Goal: Information Seeking & Learning: Check status

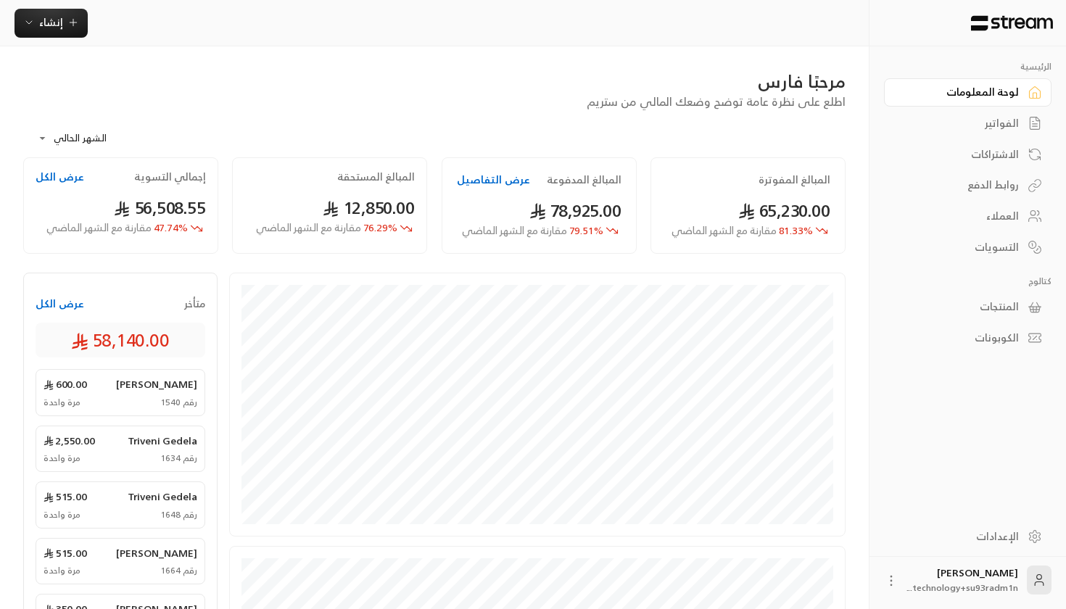
click at [892, 572] on button at bounding box center [891, 580] width 15 height 16
click at [877, 585] on li "تسجيل الخروج" at bounding box center [857, 580] width 80 height 23
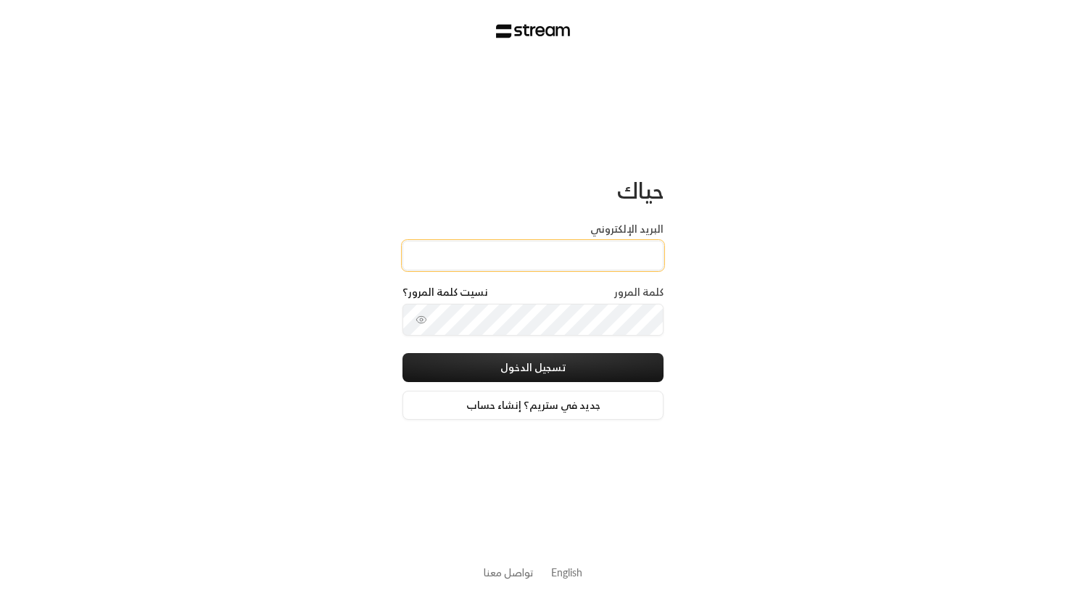
paste input "[EMAIL_ADDRESS][DOMAIN_NAME]"
type input "[EMAIL_ADDRESS][DOMAIN_NAME]"
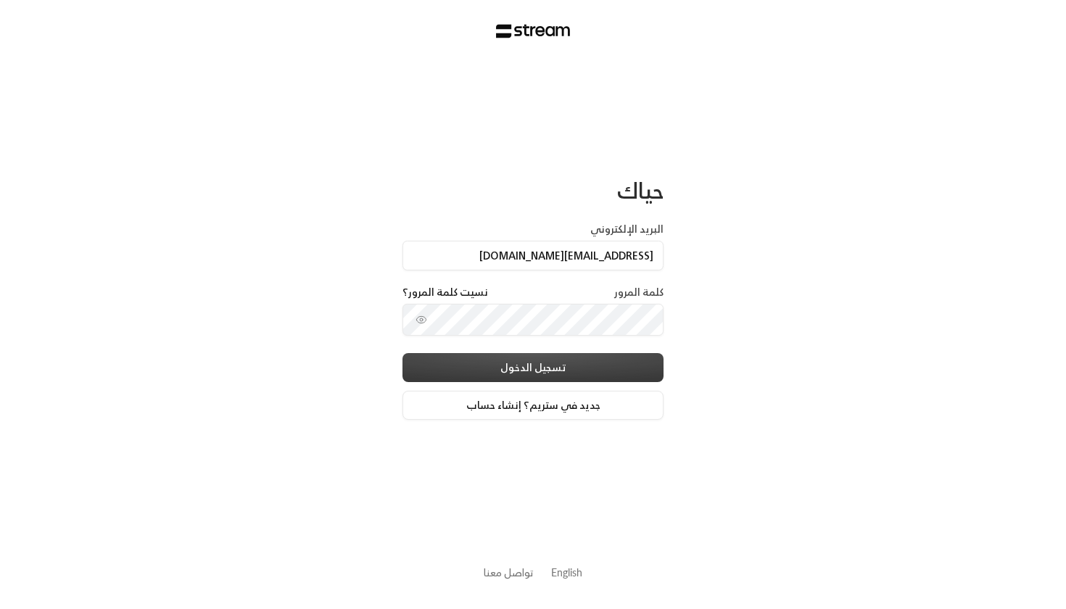
click at [495, 374] on button "تسجيل الدخول" at bounding box center [532, 367] width 261 height 29
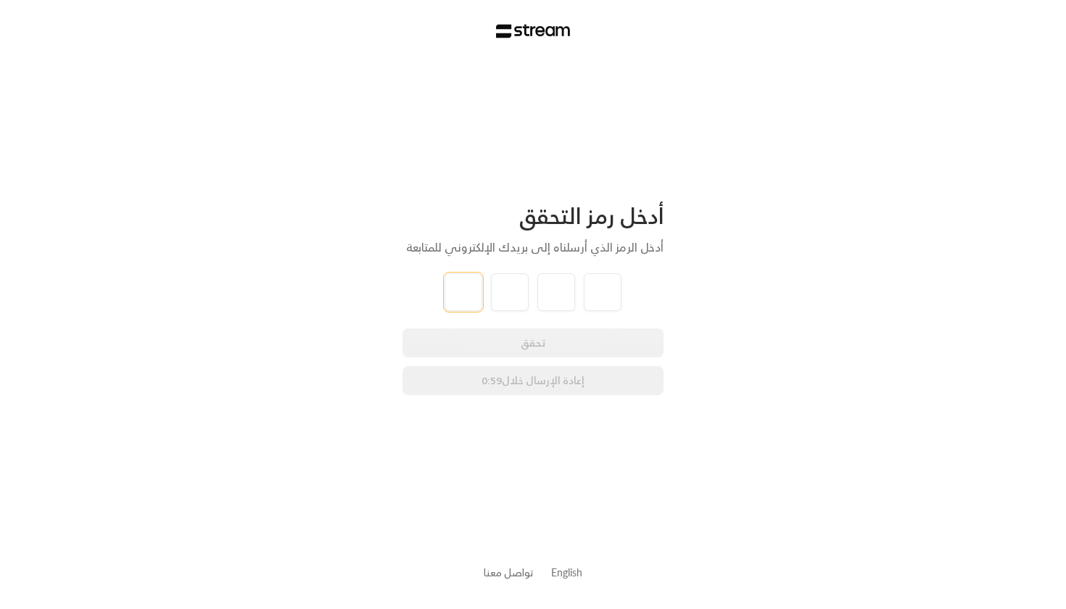
click at [461, 276] on input "tel" at bounding box center [463, 292] width 38 height 38
type input "2"
type input "8"
type input "7"
type input "1"
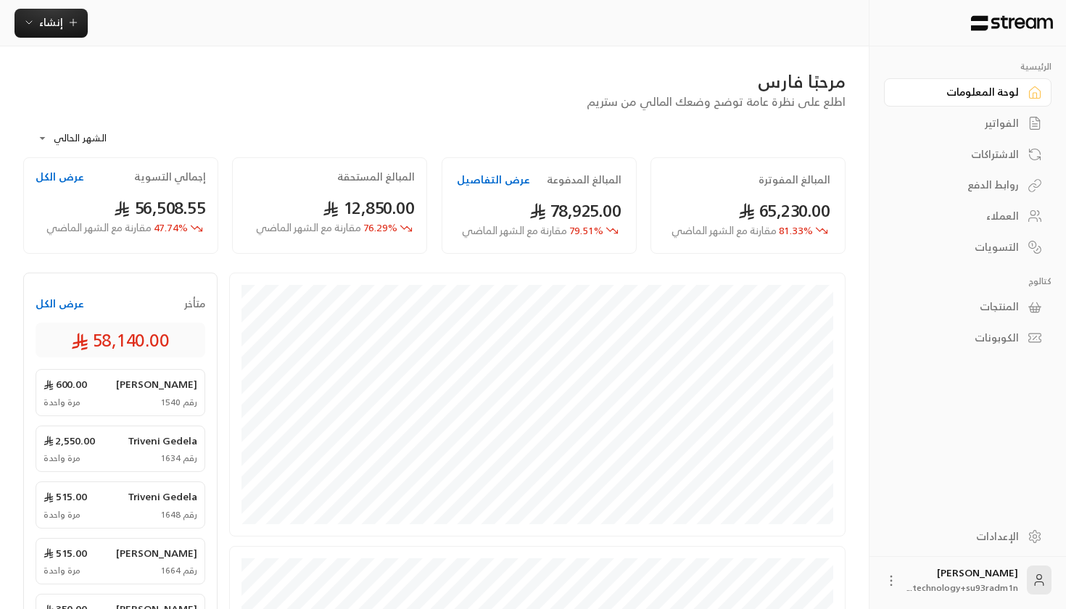
click at [883, 592] on div "[PERSON_NAME] technology+su93radm1n..." at bounding box center [967, 579] width 197 height 47
click at [940, 581] on span "technology+su93radm1n..." at bounding box center [962, 587] width 111 height 15
click at [976, 576] on div "[PERSON_NAME] technology+su93radm1n..." at bounding box center [962, 580] width 111 height 29
click at [888, 579] on icon at bounding box center [891, 581] width 15 height 15
click at [1017, 579] on div at bounding box center [533, 304] width 1066 height 609
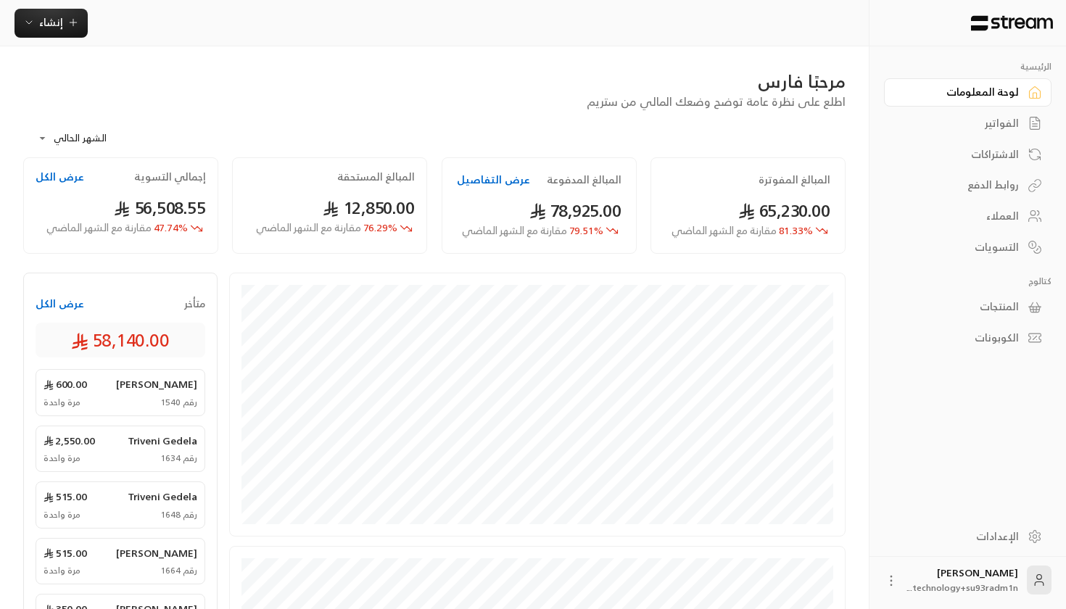
click at [1023, 543] on link "الإعدادات" at bounding box center [967, 536] width 167 height 28
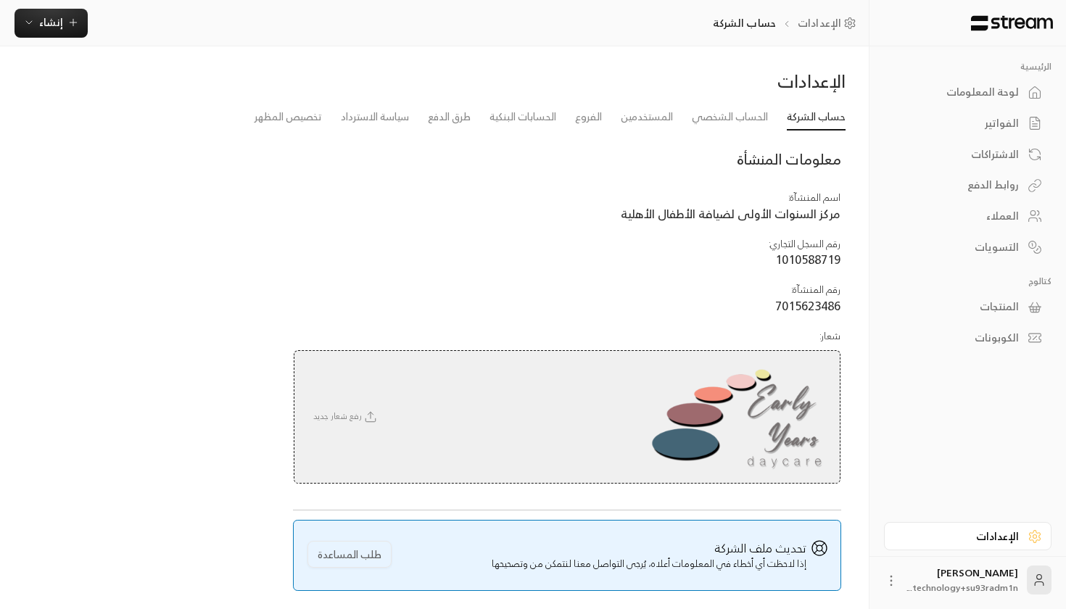
click at [1008, 133] on link "الفواتير" at bounding box center [967, 123] width 167 height 28
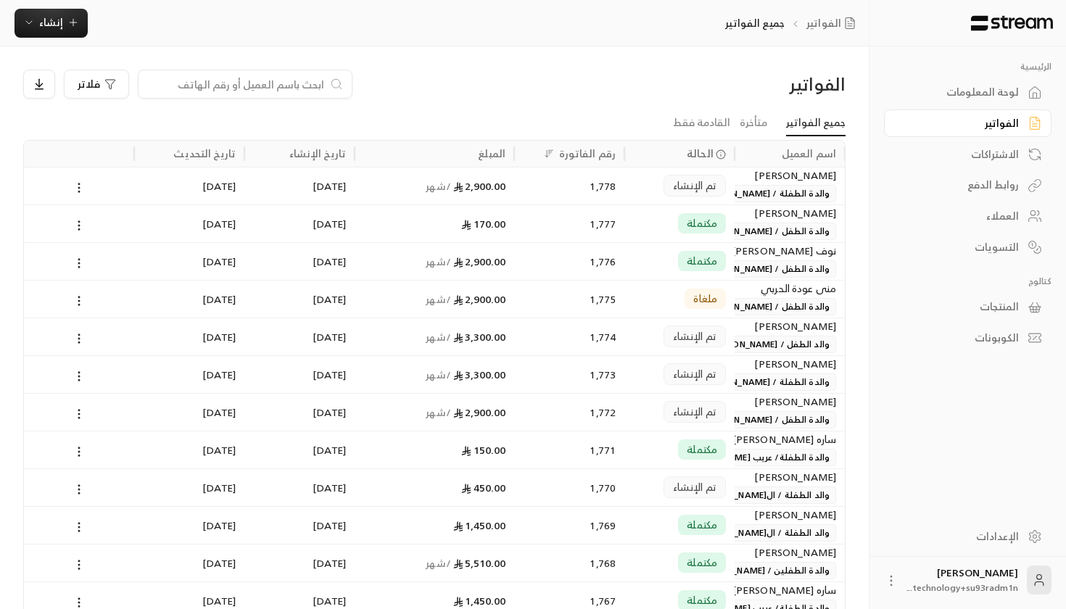
click at [246, 78] on input at bounding box center [235, 84] width 177 height 16
type input "h"
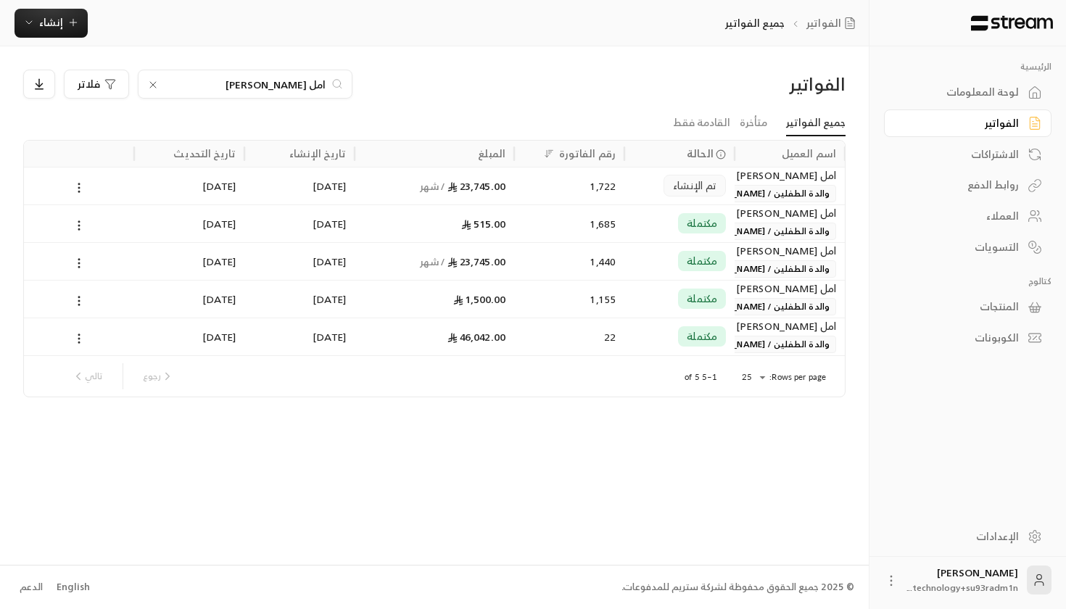
type input "امل [PERSON_NAME]"
click at [566, 177] on div "1,722" at bounding box center [569, 185] width 93 height 37
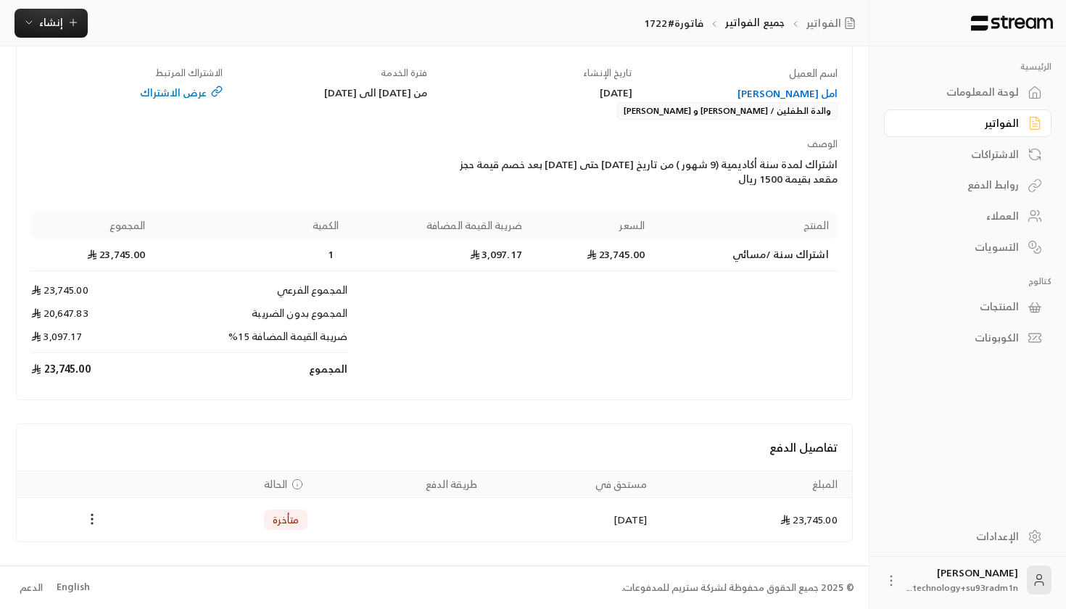
scroll to position [113, 0]
click at [96, 526] on icon "Payments" at bounding box center [92, 520] width 15 height 15
click at [532, 510] on div at bounding box center [533, 304] width 1066 height 609
click at [197, 94] on div "عرض الاشتراك" at bounding box center [126, 93] width 191 height 15
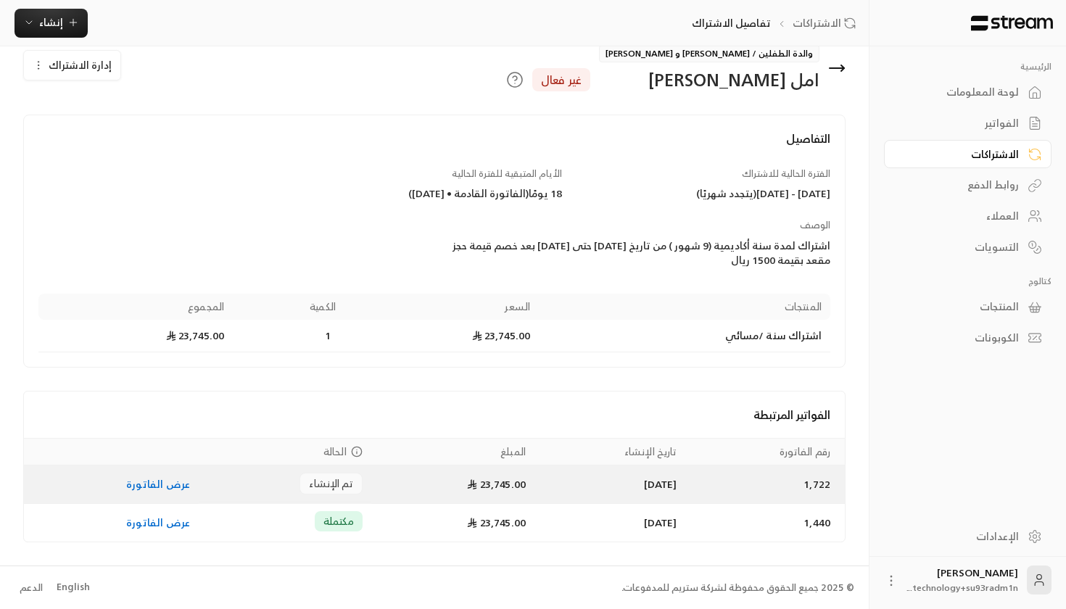
scroll to position [24, 0]
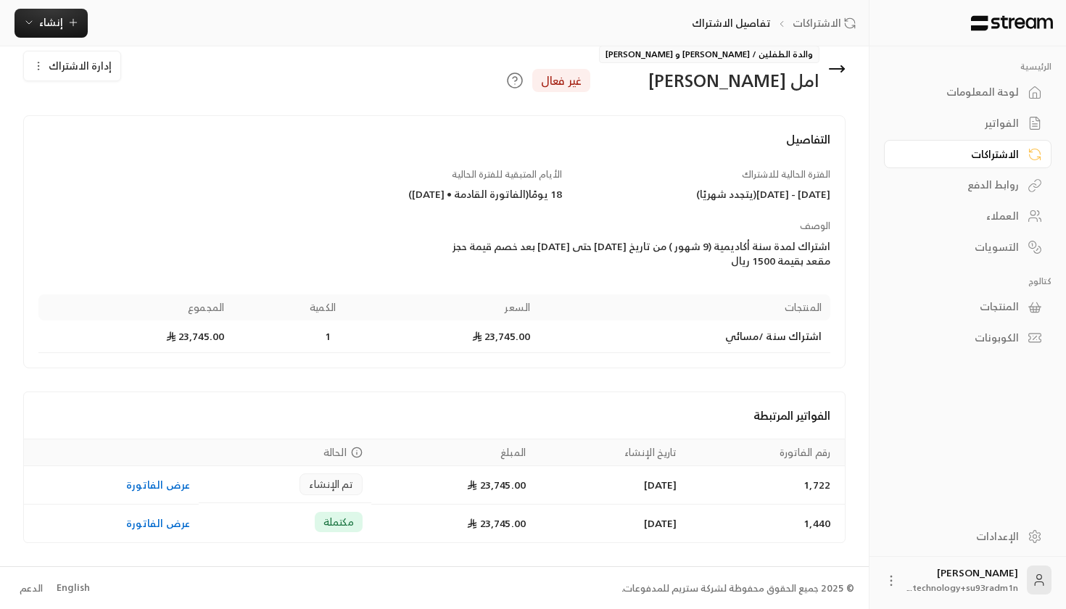
drag, startPoint x: 772, startPoint y: 192, endPoint x: 834, endPoint y: 194, distance: 61.7
click at [834, 194] on div "الفترة الحالية للاشتراك [DATE] - [DATE] ( يتجدد شهريًا )" at bounding box center [702, 184] width 269 height 35
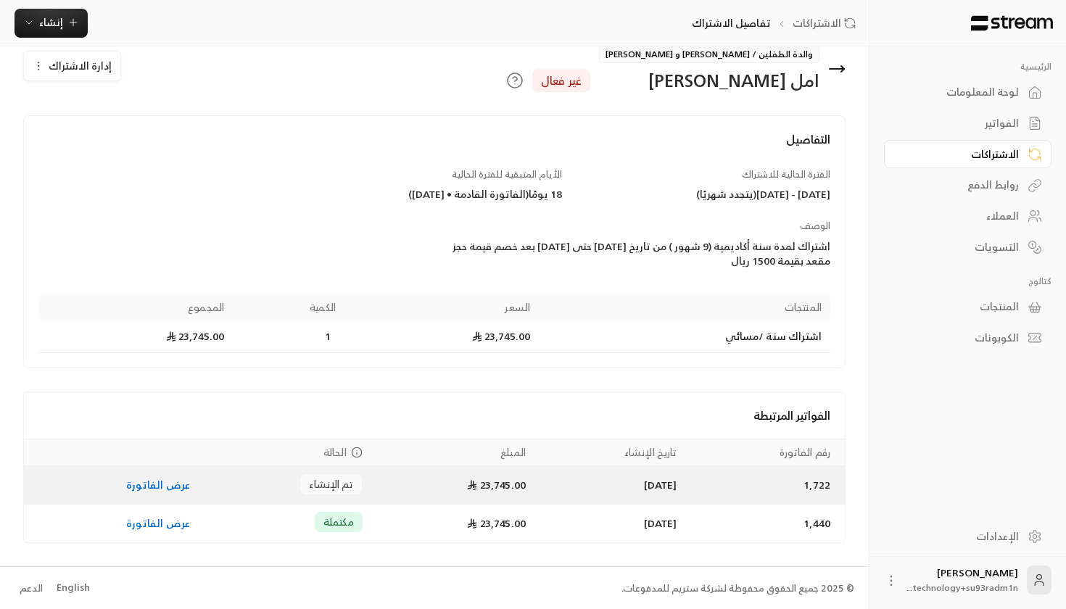
click at [139, 479] on link "عرض الفاتورة" at bounding box center [158, 485] width 64 height 18
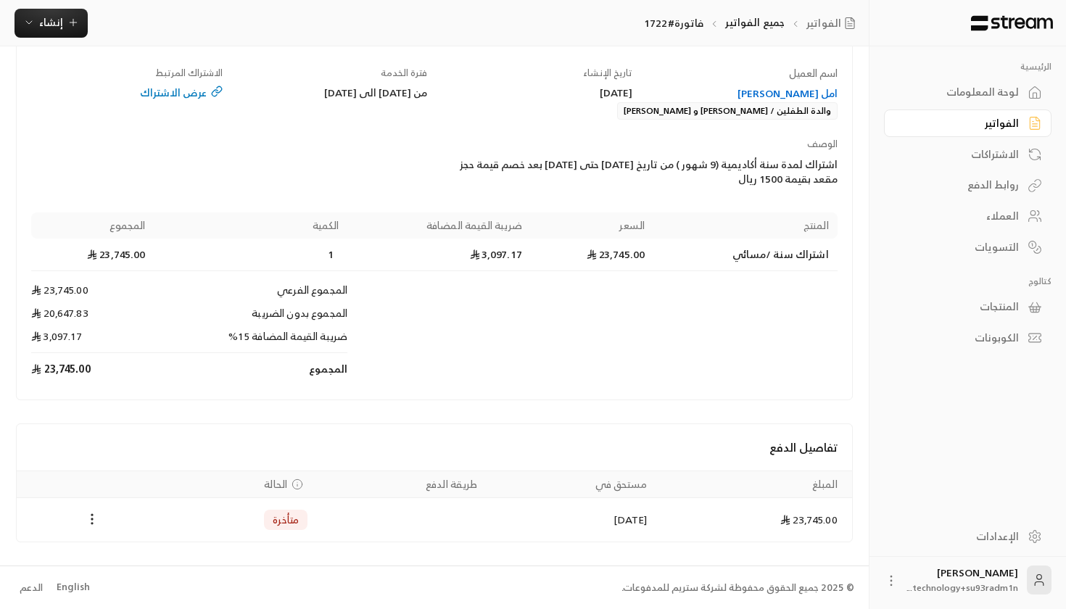
scroll to position [113, 0]
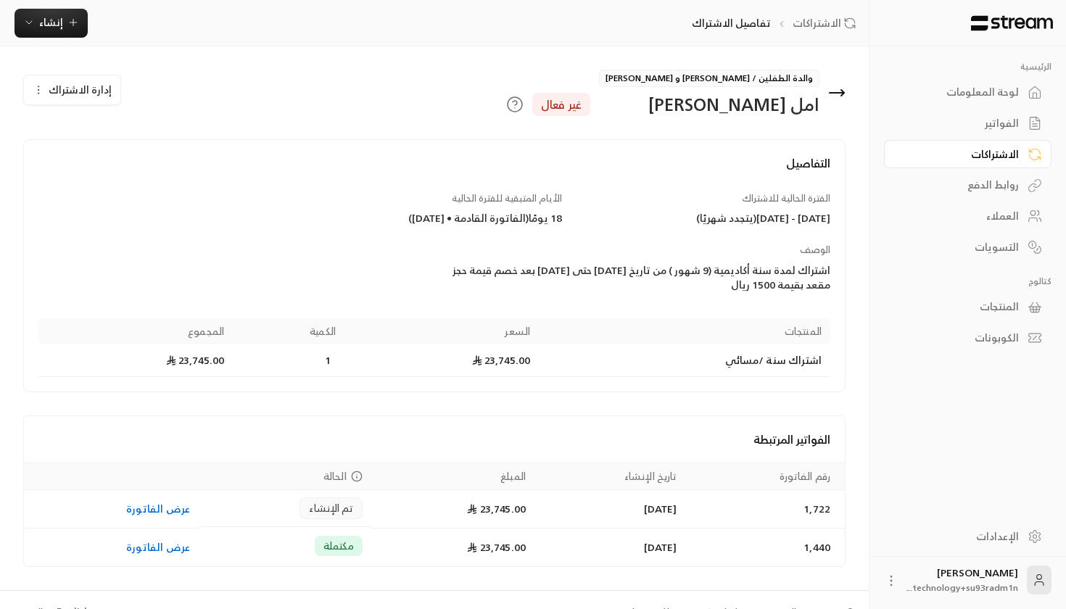
click at [448, 403] on div "التفاصيل الفترة الحالية للاشتراك [DATE] - [DATE] ( يتجدد شهريًا ) الأيام المتبق…" at bounding box center [434, 353] width 808 height 428
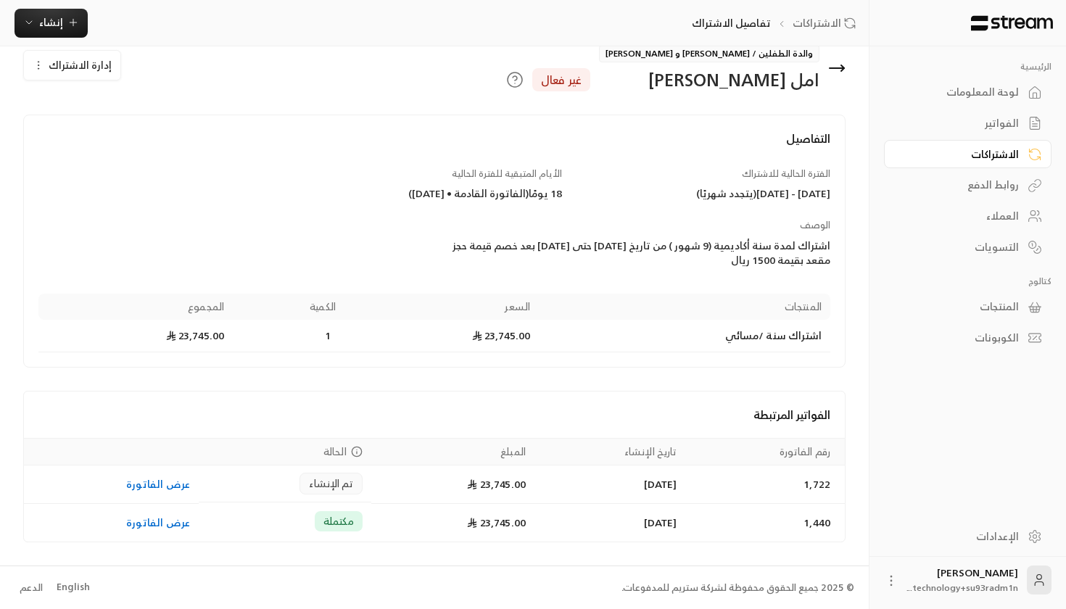
scroll to position [24, 0]
drag, startPoint x: 614, startPoint y: 483, endPoint x: 671, endPoint y: 479, distance: 56.7
click at [673, 479] on td "[DATE]" at bounding box center [610, 485] width 152 height 38
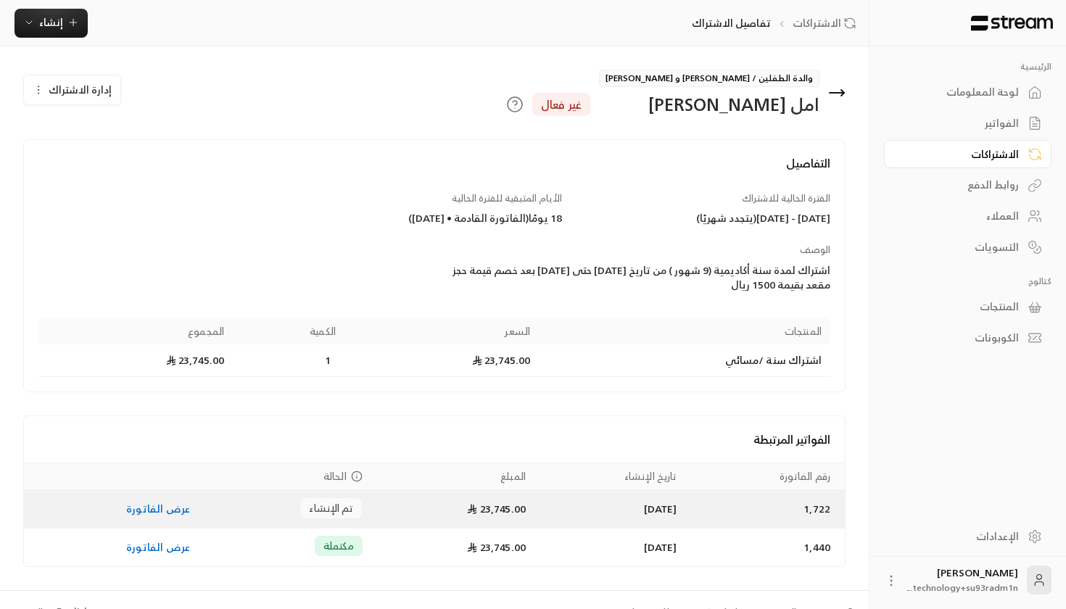
click at [157, 505] on link "عرض الفاتورة" at bounding box center [158, 509] width 64 height 18
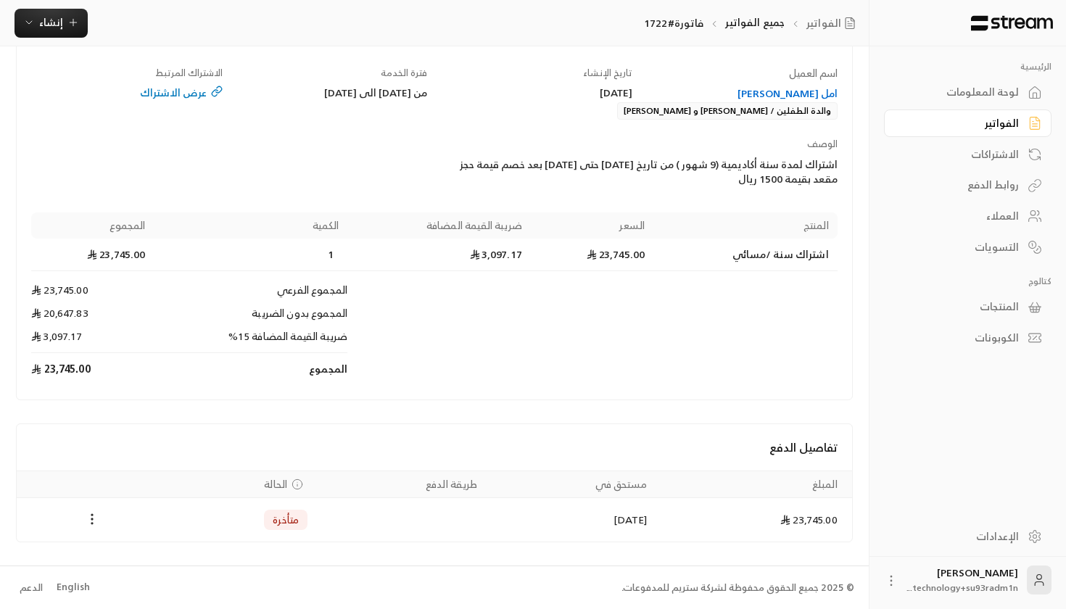
scroll to position [113, 0]
drag, startPoint x: 280, startPoint y: 518, endPoint x: 342, endPoint y: 518, distance: 61.6
click at [342, 518] on tr "23,745.00 [DATE] متأخرة" at bounding box center [434, 521] width 835 height 44
click at [502, 526] on td "[DATE]" at bounding box center [571, 520] width 169 height 44
click at [80, 521] on div "Payments" at bounding box center [91, 520] width 133 height 17
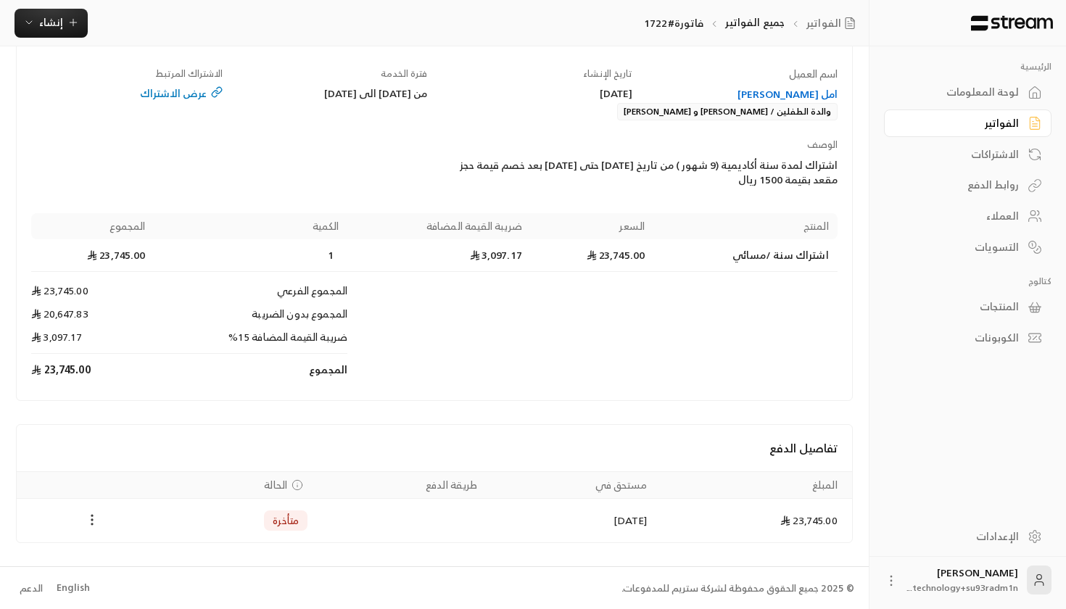
click at [91, 521] on icon "Payments" at bounding box center [92, 520] width 15 height 15
click at [257, 409] on div at bounding box center [533, 304] width 1066 height 609
click at [1000, 112] on link "الفواتير" at bounding box center [967, 123] width 167 height 28
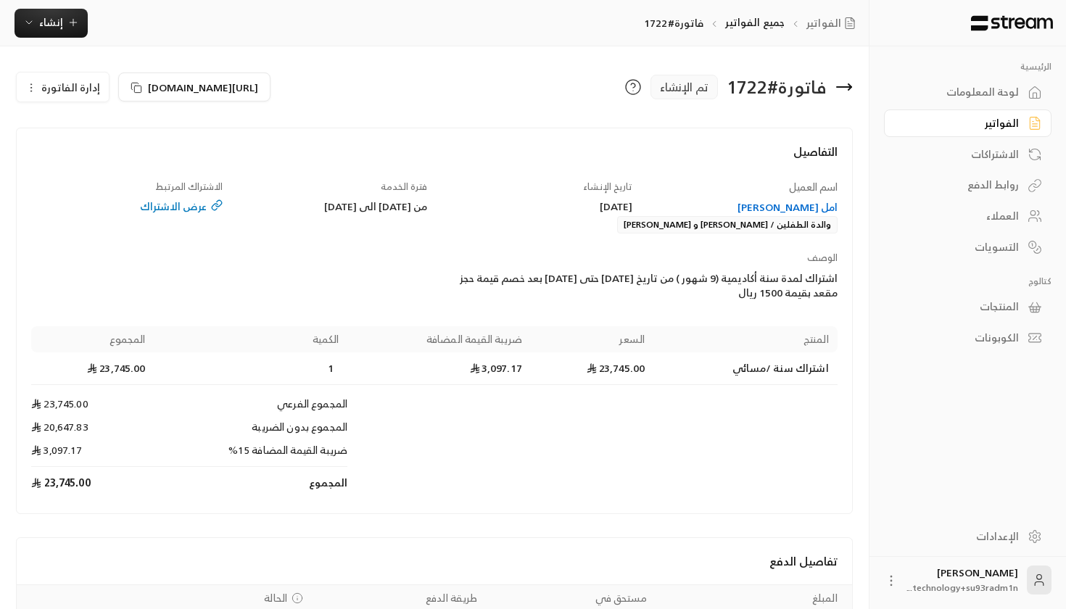
click at [1000, 112] on link "الفواتير" at bounding box center [967, 123] width 167 height 28
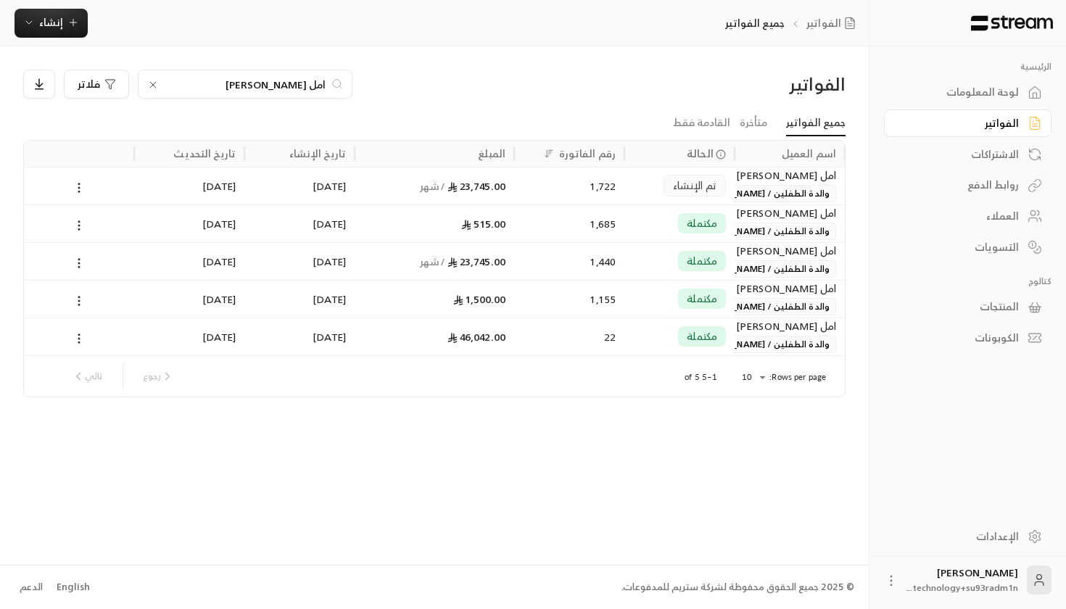
click at [601, 194] on div "1,722" at bounding box center [569, 185] width 93 height 37
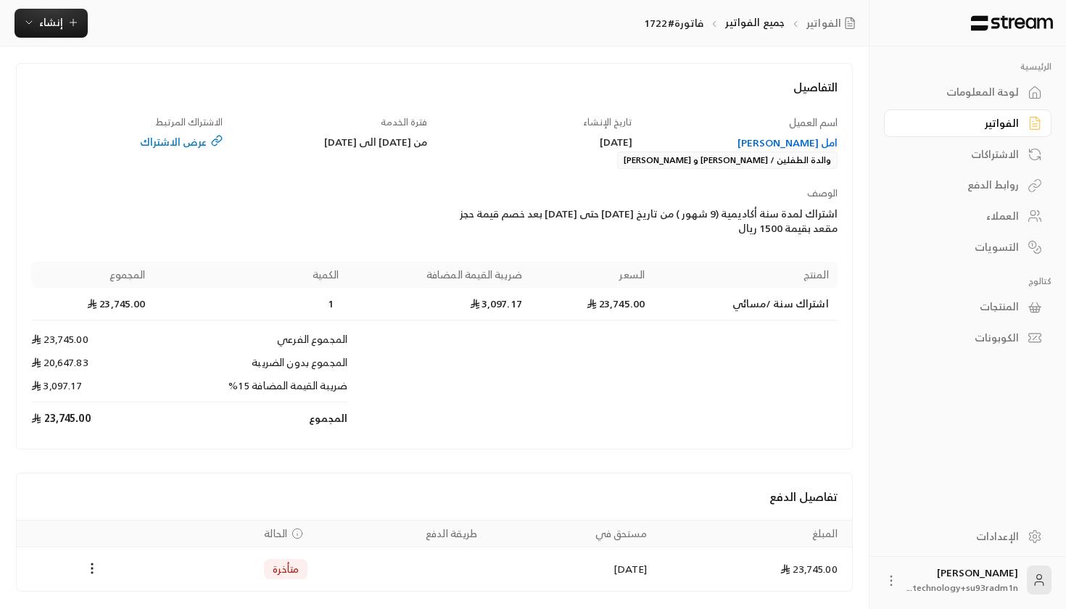
scroll to position [54, 0]
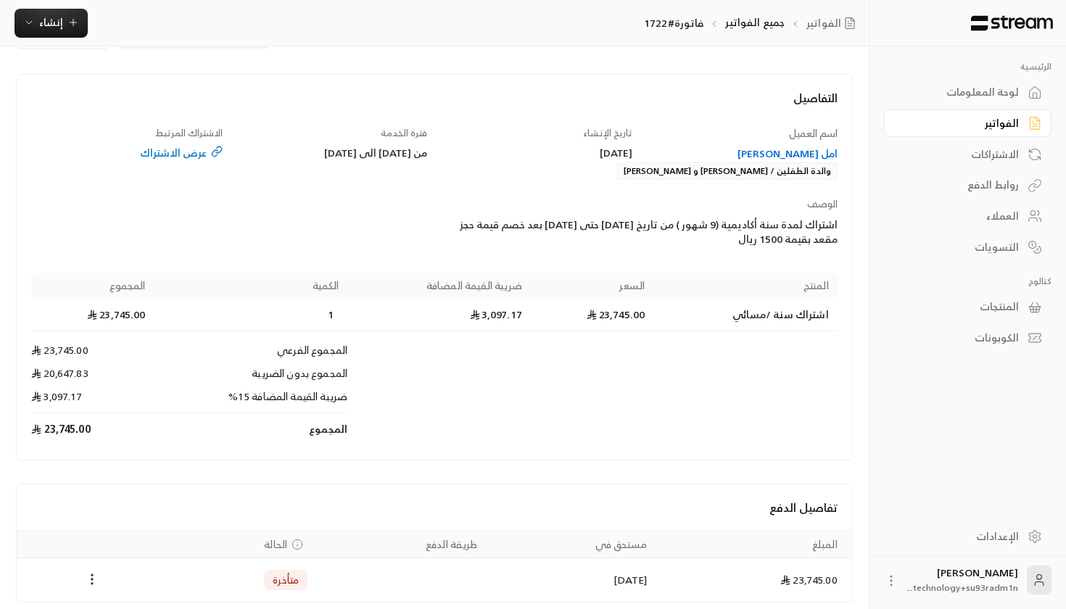
click at [830, 149] on div "امل [PERSON_NAME]" at bounding box center [742, 153] width 191 height 15
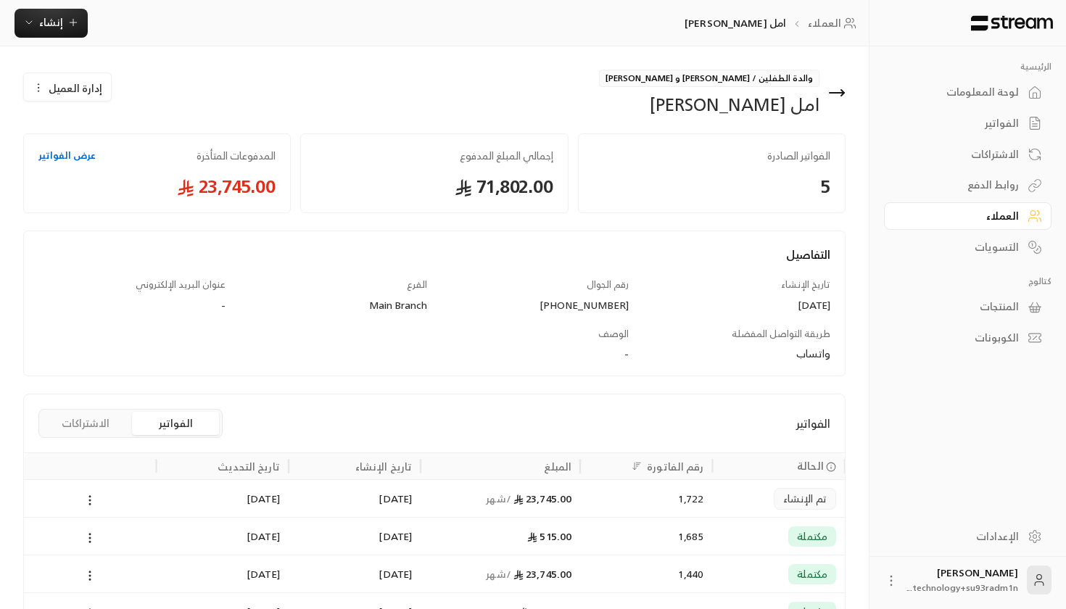
click at [78, 100] on button "إدارة العميل" at bounding box center [67, 87] width 87 height 29
click at [80, 89] on span "إدارة العميل" at bounding box center [76, 87] width 54 height 15
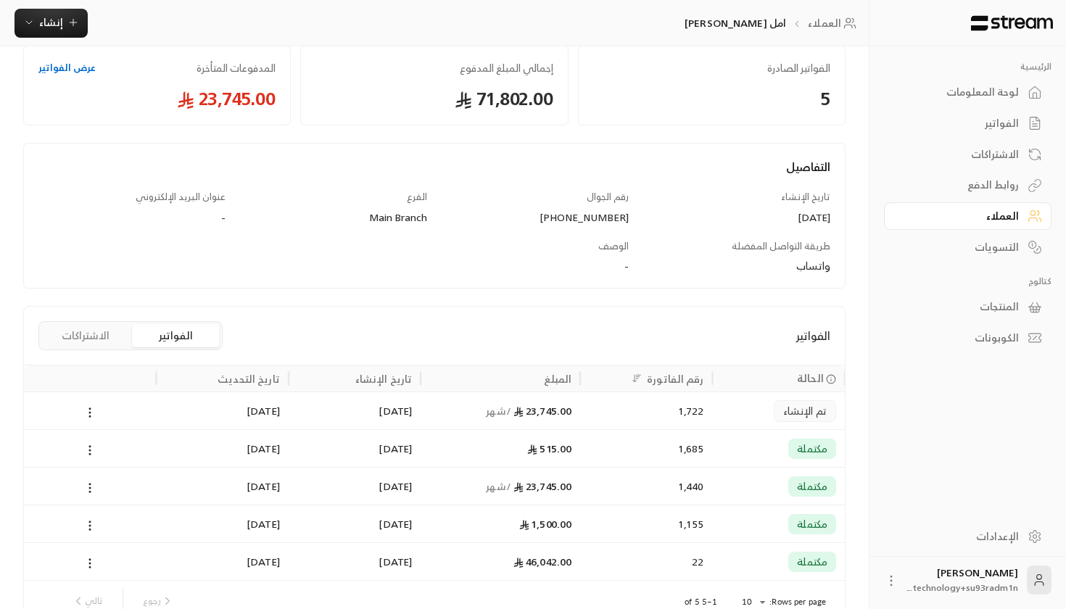
scroll to position [89, 0]
click at [71, 367] on div at bounding box center [90, 377] width 115 height 26
click at [83, 347] on div "الفواتير الاشتراكات" at bounding box center [130, 334] width 184 height 29
click at [92, 335] on button "الاشتراكات" at bounding box center [85, 334] width 87 height 23
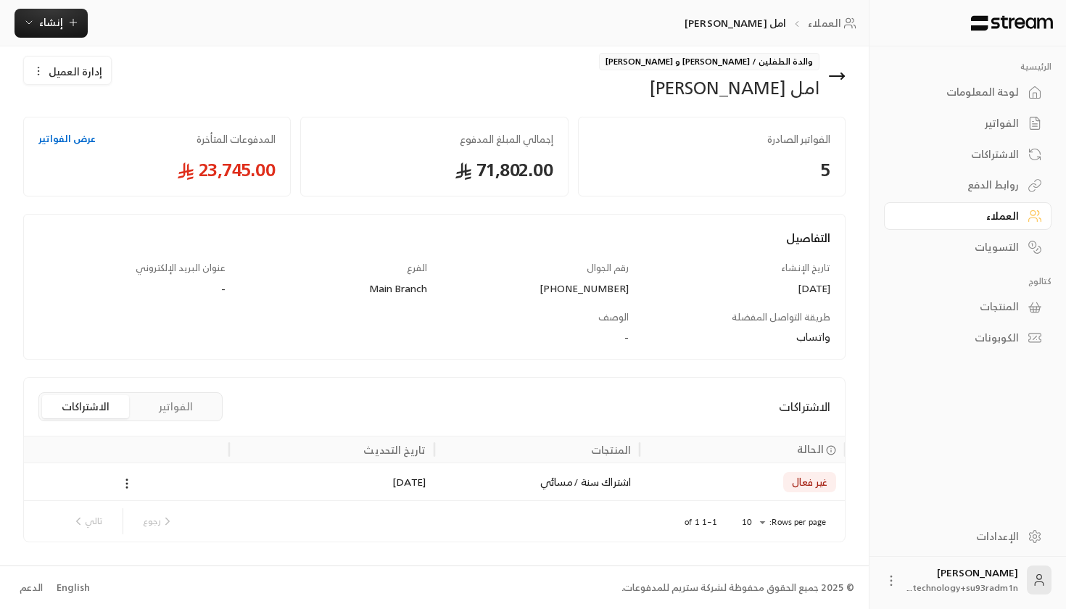
scroll to position [16, 0]
click at [381, 486] on div "[DATE]" at bounding box center [332, 482] width 188 height 37
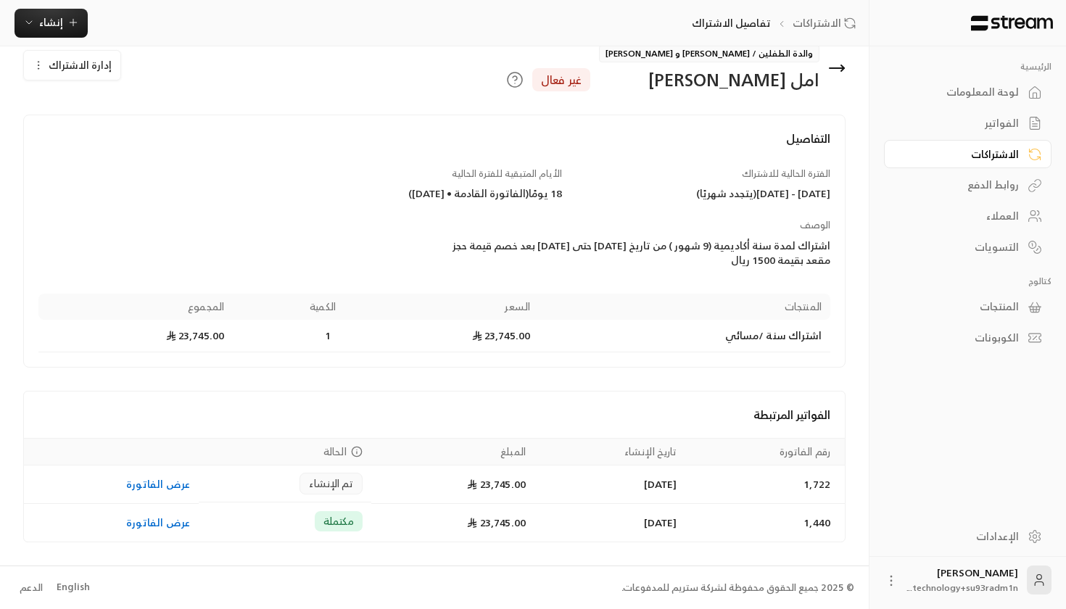
scroll to position [24, 0]
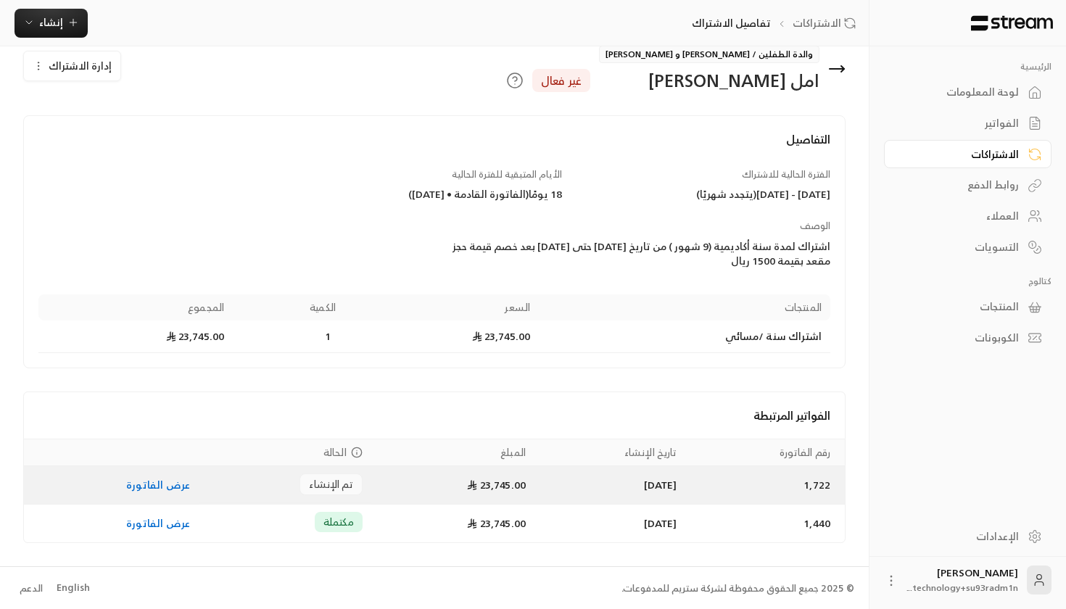
drag, startPoint x: 613, startPoint y: 487, endPoint x: 677, endPoint y: 481, distance: 64.1
click at [677, 481] on td "[DATE]" at bounding box center [610, 485] width 152 height 38
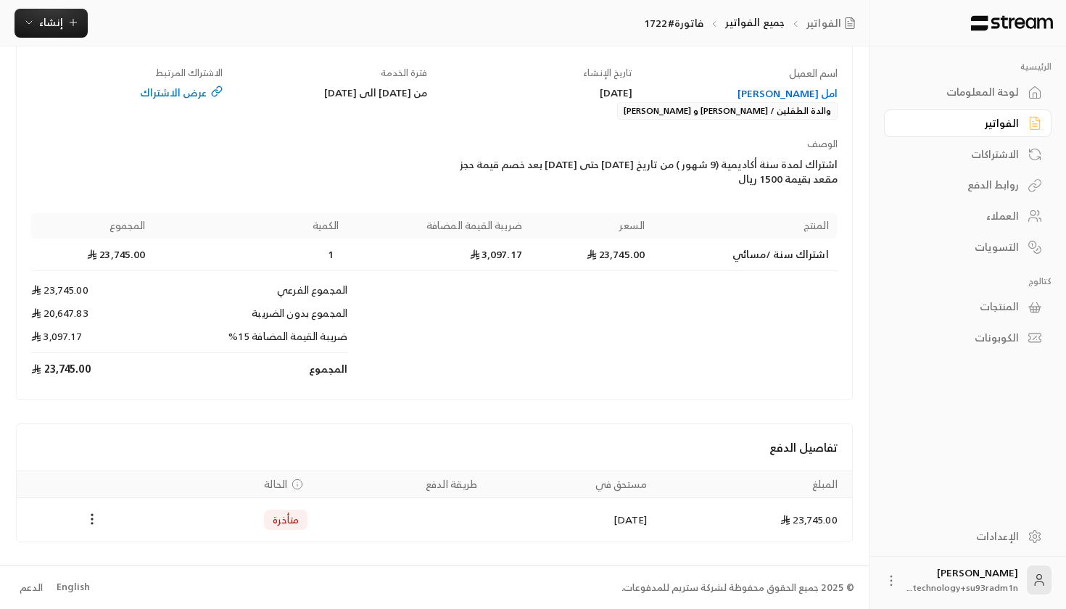
scroll to position [113, 0]
click at [92, 521] on icon "Payments" at bounding box center [92, 520] width 15 height 15
click at [213, 455] on div at bounding box center [533, 304] width 1066 height 609
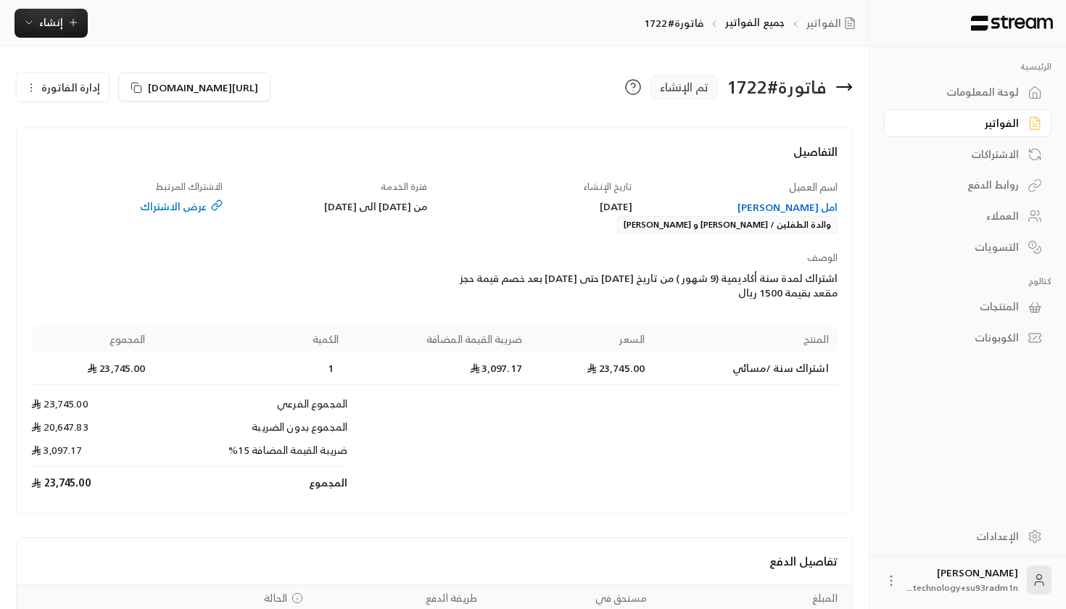
scroll to position [0, 0]
